Goal: Download file/media

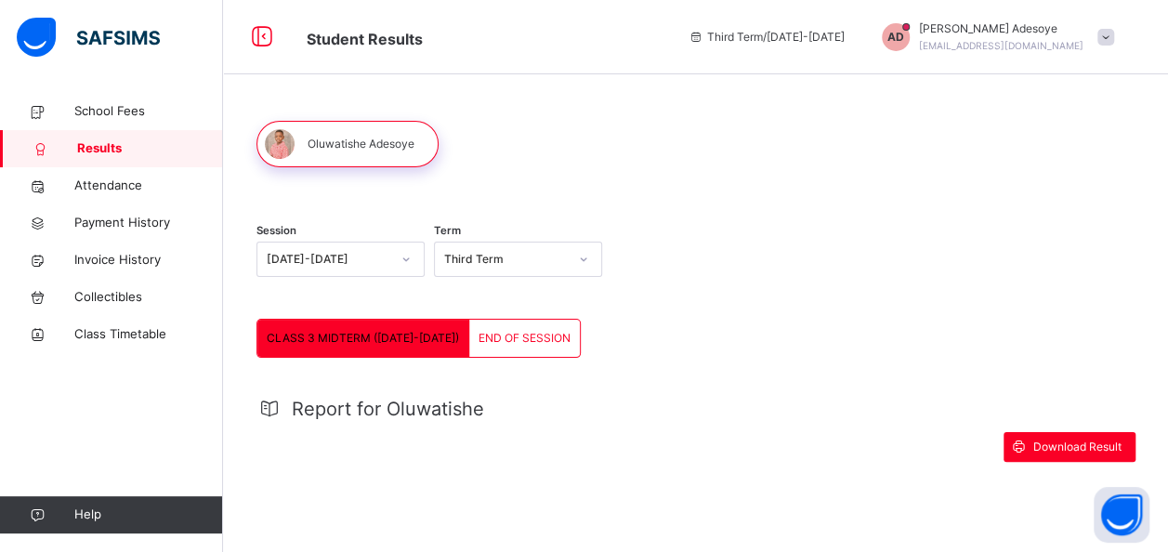
click at [379, 339] on span "CLASS 3 MIDTERM ([DATE]-[DATE])" at bounding box center [363, 338] width 192 height 17
click at [1089, 446] on span "Download Result" at bounding box center [1077, 446] width 88 height 17
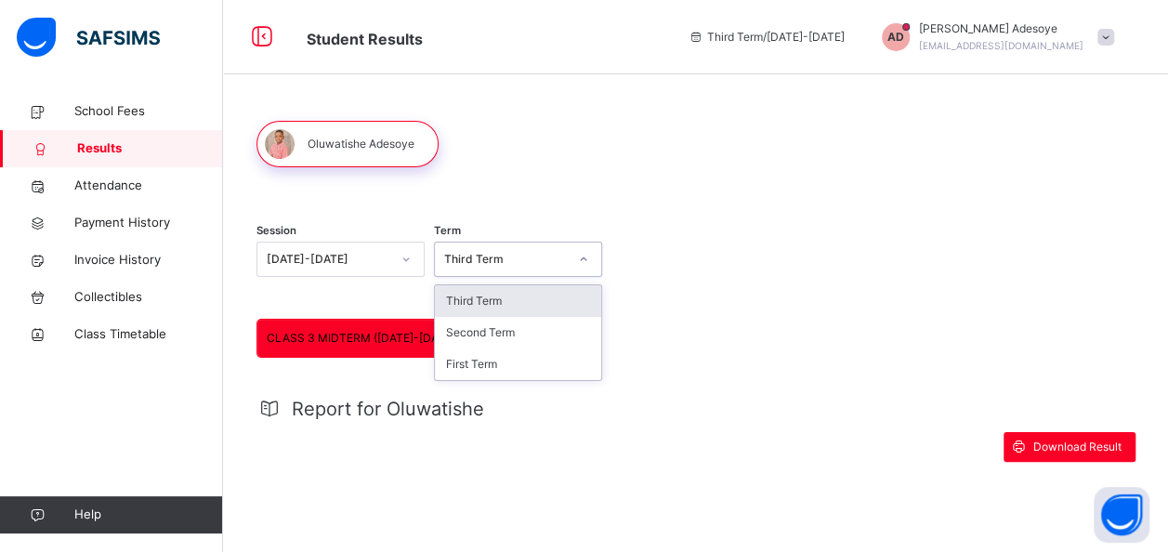
click at [589, 258] on icon at bounding box center [583, 259] width 11 height 19
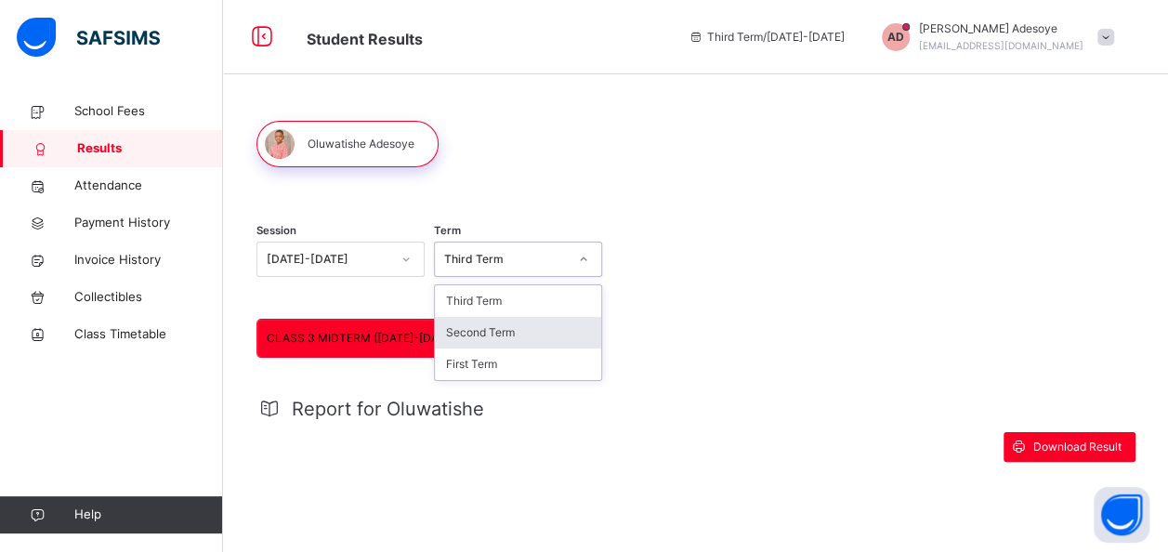
click at [501, 332] on div "Second Term" at bounding box center [518, 333] width 166 height 32
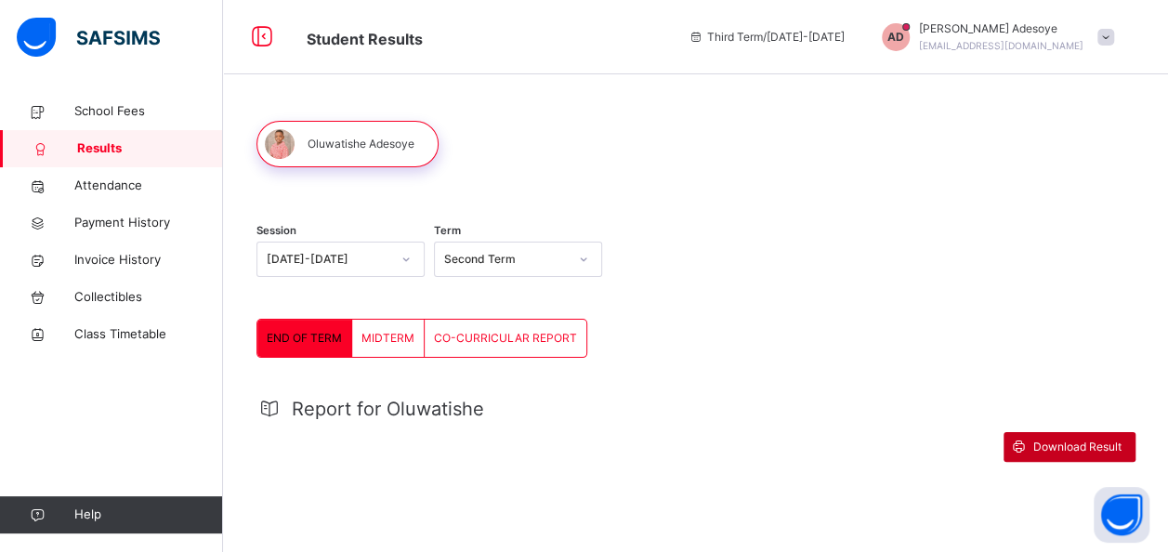
click at [1072, 449] on span "Download Result" at bounding box center [1077, 446] width 88 height 17
click at [390, 336] on span "MIDTERM" at bounding box center [387, 338] width 53 height 17
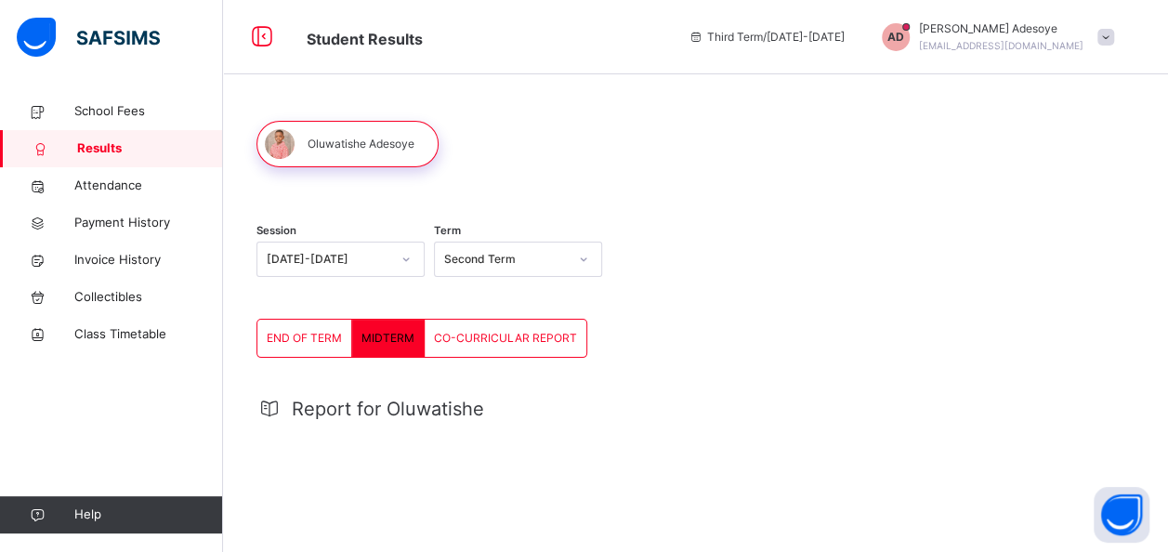
click at [391, 335] on span "MIDTERM" at bounding box center [387, 338] width 53 height 17
drag, startPoint x: 391, startPoint y: 335, endPoint x: 309, endPoint y: 338, distance: 81.8
click at [309, 338] on span "END OF TERM" at bounding box center [304, 338] width 75 height 17
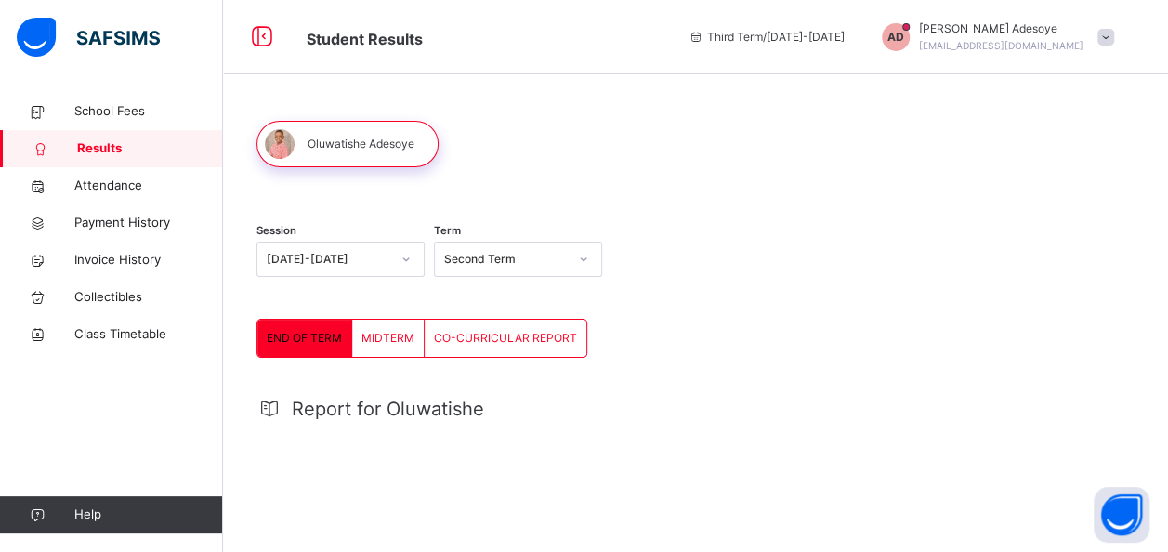
click at [375, 342] on span "MIDTERM" at bounding box center [387, 338] width 53 height 17
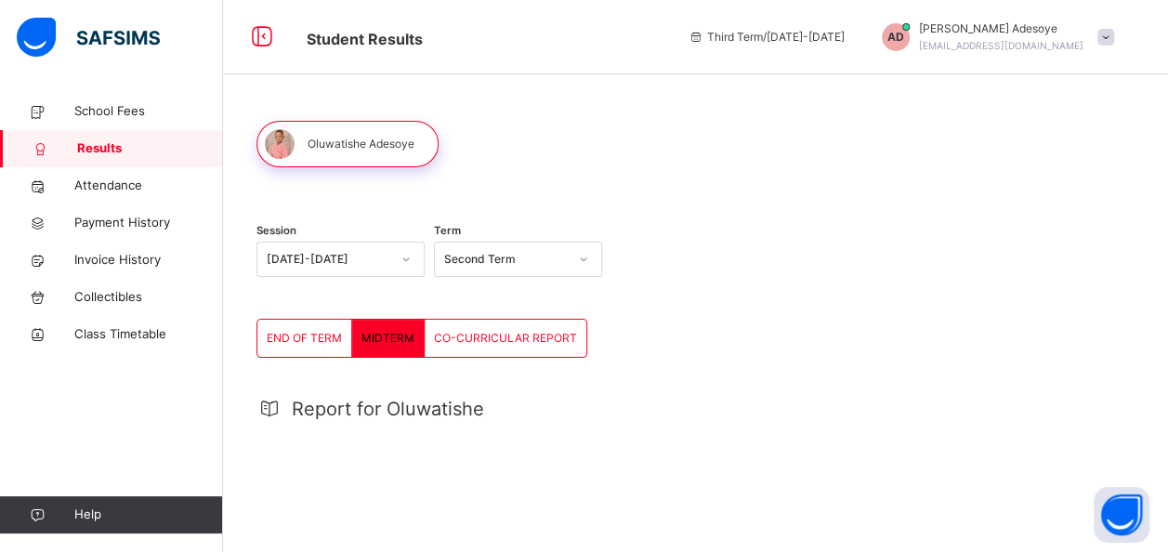
click at [480, 344] on span "CO-CURRICULAR REPORT" at bounding box center [505, 338] width 143 height 17
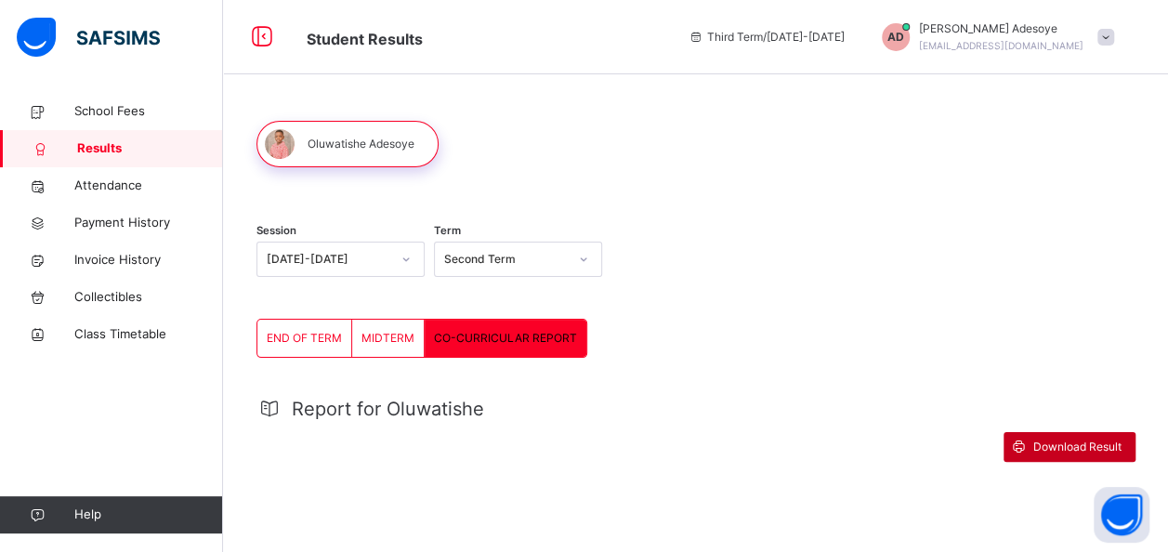
click at [1097, 457] on div "Download Result" at bounding box center [1069, 447] width 132 height 30
click at [399, 340] on span "MIDTERM" at bounding box center [387, 338] width 53 height 17
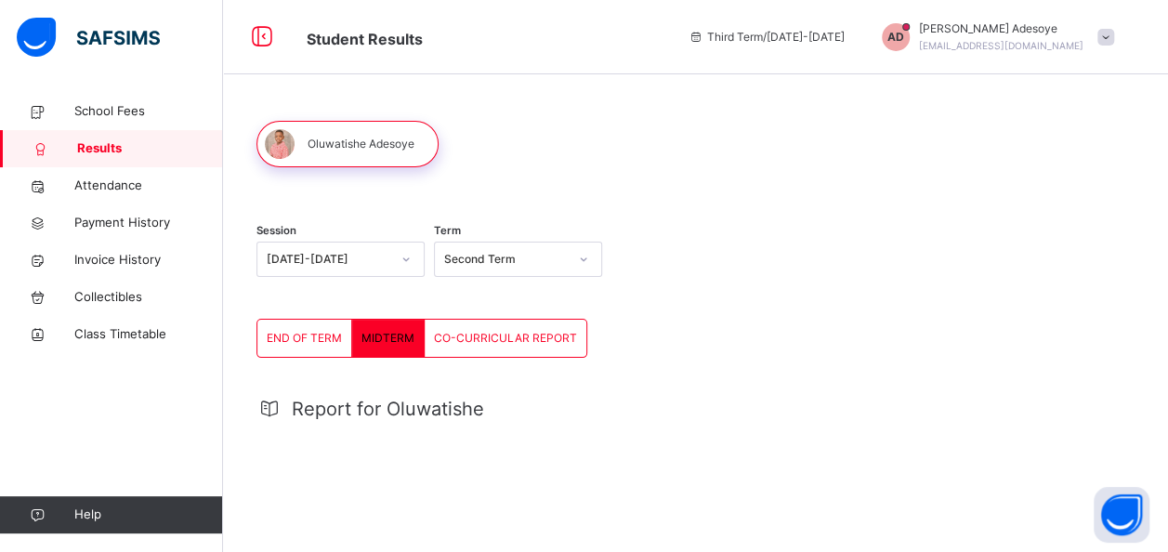
click at [399, 340] on span "MIDTERM" at bounding box center [387, 338] width 53 height 17
drag, startPoint x: 399, startPoint y: 340, endPoint x: 504, endPoint y: 347, distance: 105.2
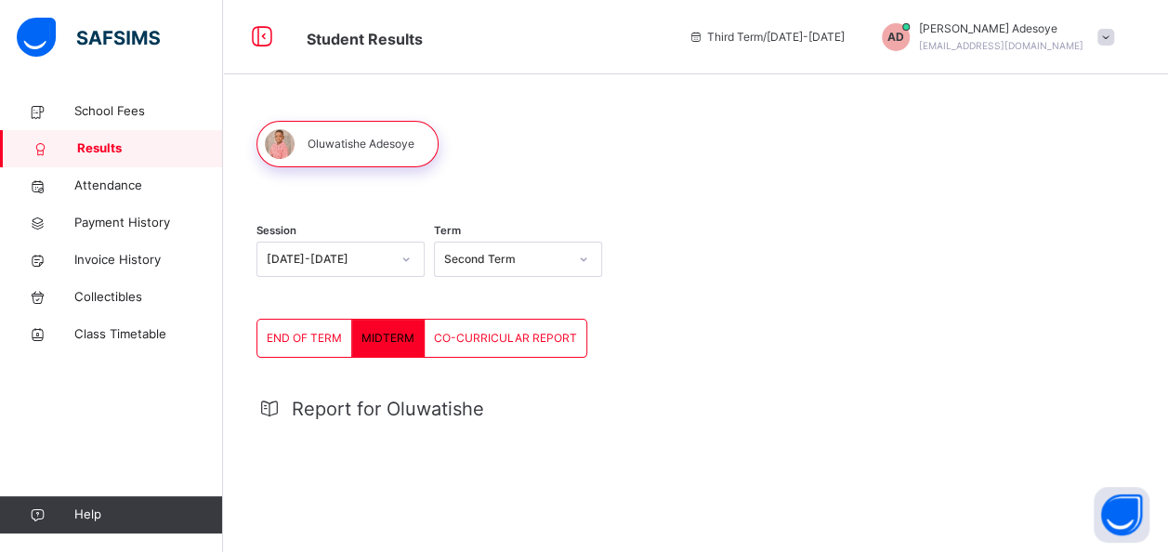
click at [504, 347] on div "CO-CURRICULAR REPORT" at bounding box center [505, 338] width 162 height 37
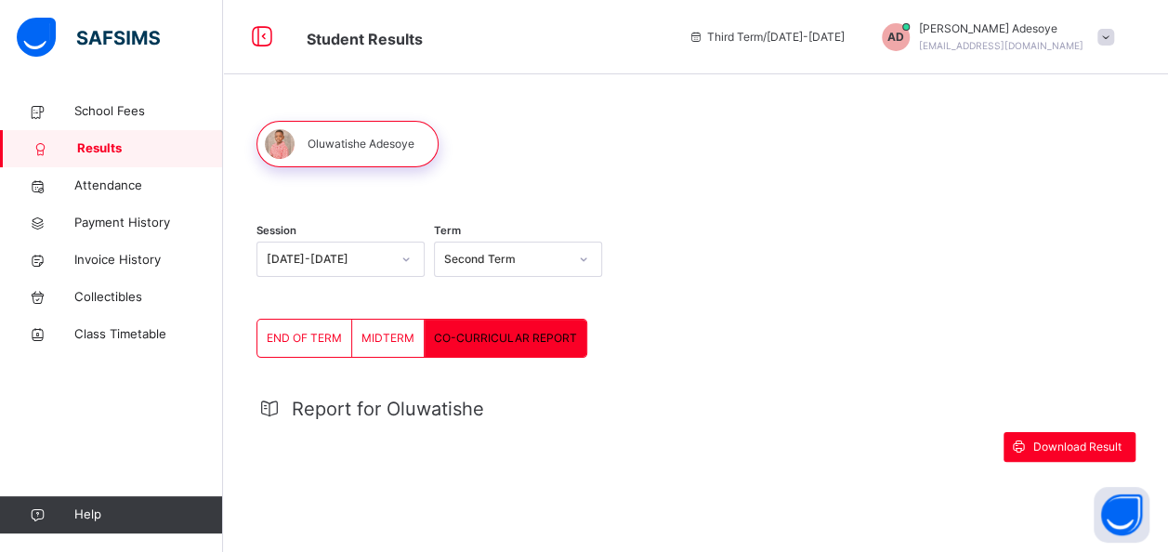
click at [375, 347] on div "MIDTERM" at bounding box center [388, 338] width 72 height 37
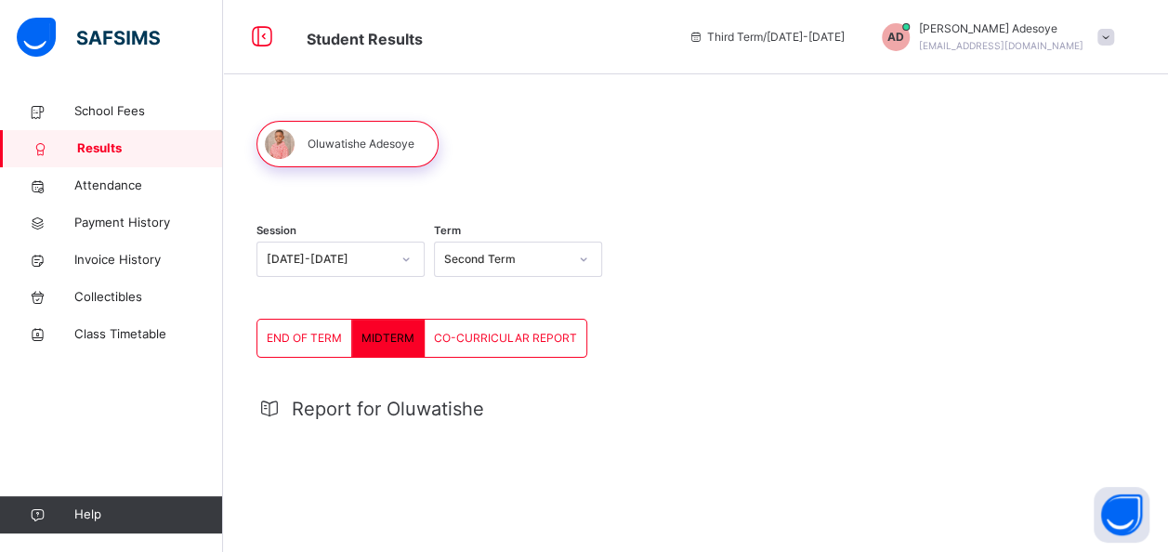
click at [312, 344] on span "END OF TERM" at bounding box center [304, 338] width 75 height 17
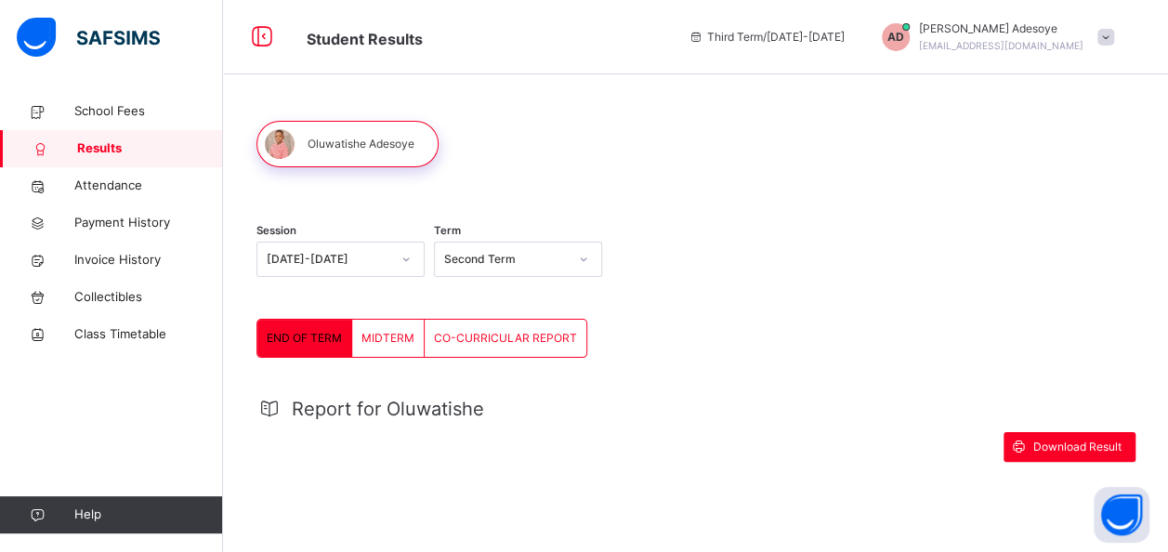
click at [377, 342] on span "MIDTERM" at bounding box center [387, 338] width 53 height 17
